Goal: Find specific fact: Find specific fact

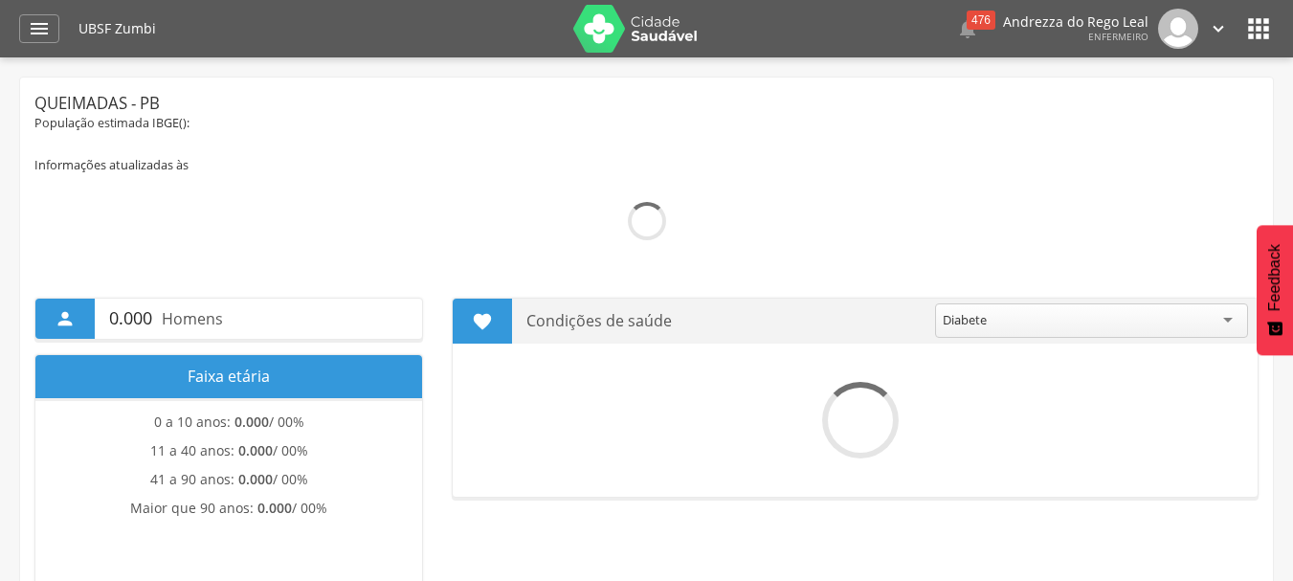
click at [45, 38] on icon "" at bounding box center [39, 28] width 23 height 23
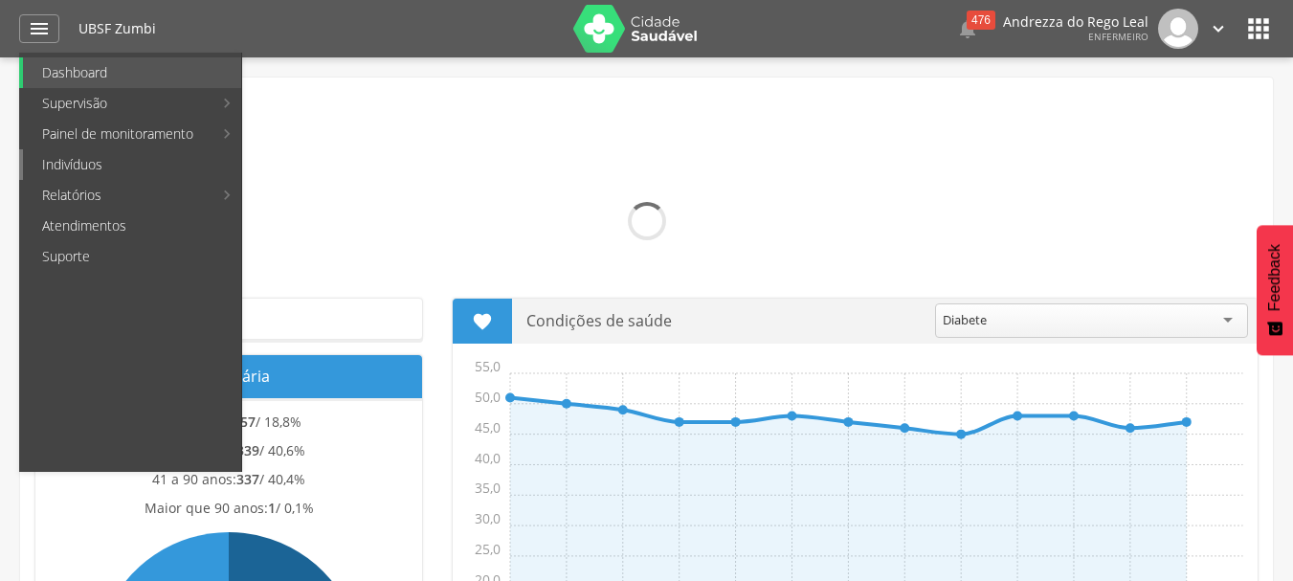
click at [71, 151] on link "Indivíduos" at bounding box center [132, 164] width 218 height 31
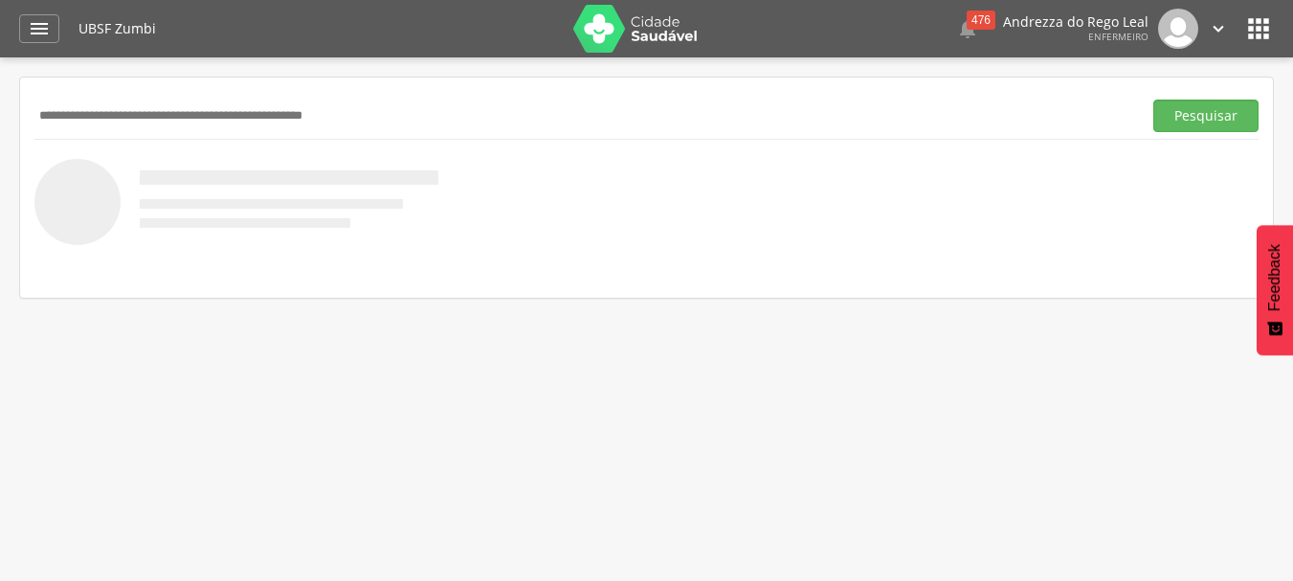
click at [269, 133] on div "Pesquisar" at bounding box center [646, 115] width 1224 height 47
click at [269, 113] on input "text" at bounding box center [583, 116] width 1099 height 33
type input "**********"
click at [1226, 115] on button "Pesquisar" at bounding box center [1205, 116] width 105 height 33
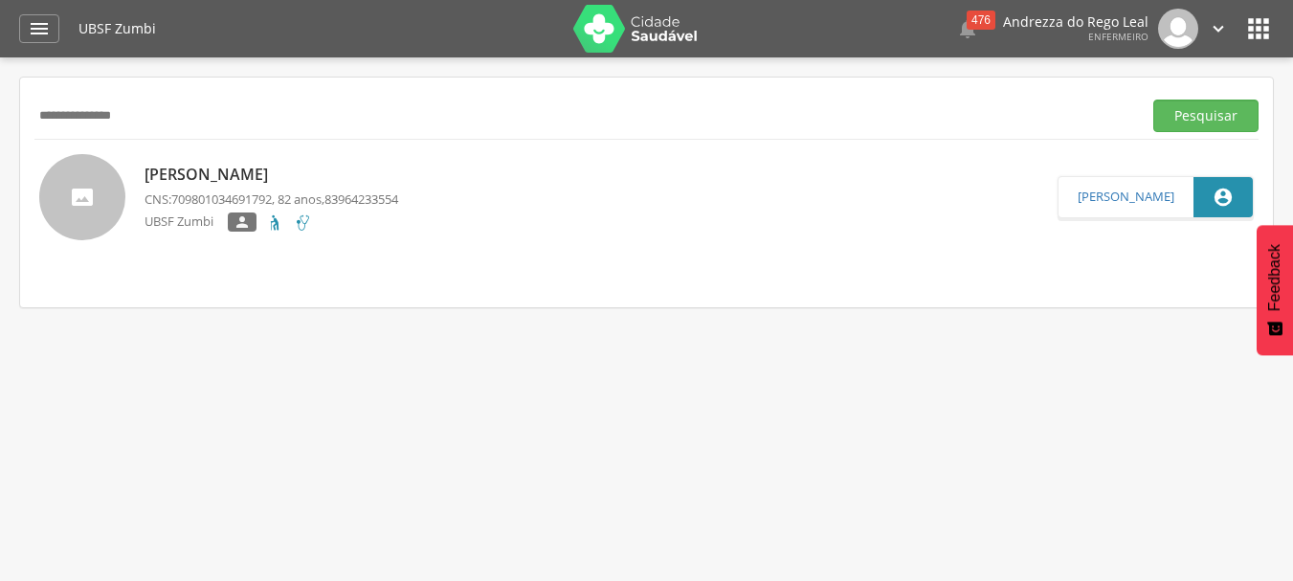
click at [371, 196] on span "83964233554" at bounding box center [361, 198] width 74 height 17
type input "**********"
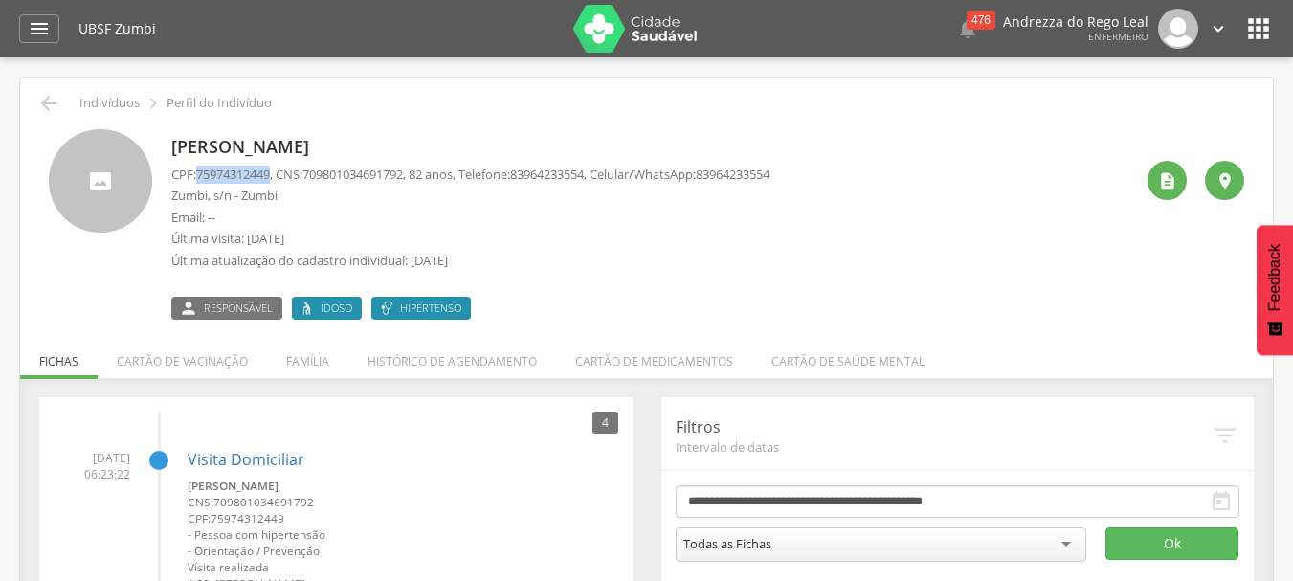
drag, startPoint x: 196, startPoint y: 170, endPoint x: 277, endPoint y: 169, distance: 80.4
click at [277, 169] on p "CPF: 75974312449 , CNS: [PHONE_NUMBER] , 82 anos, Telefone: [PHONE_NUMBER] , Ce…" at bounding box center [470, 175] width 598 height 18
copy p "75974312449"
